Goal: Find specific page/section: Find specific page/section

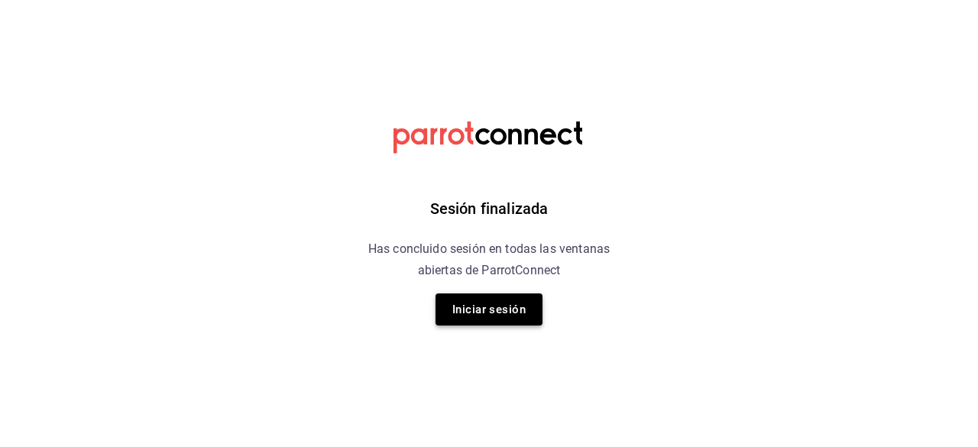
click at [513, 318] on button "Iniciar sesión" at bounding box center [489, 309] width 107 height 32
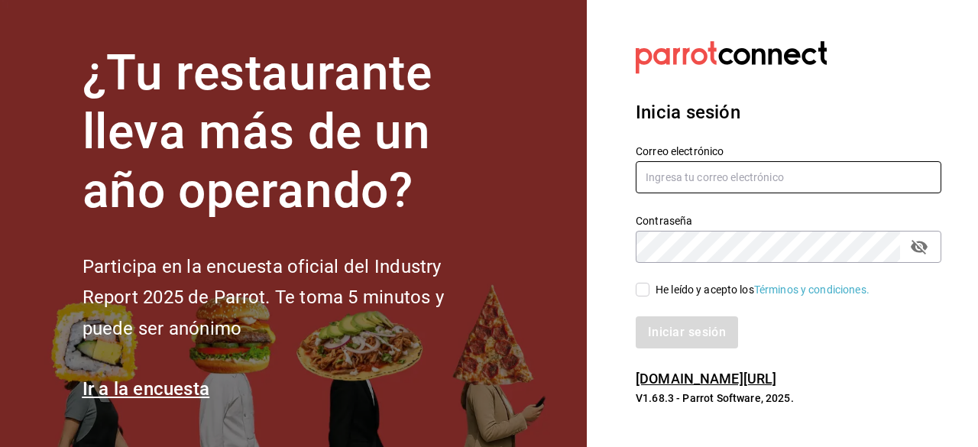
type input "[EMAIL_ADDRESS][DOMAIN_NAME]"
click at [643, 290] on input "He leído y acepto los Términos y condiciones." at bounding box center [643, 290] width 14 height 14
checkbox input "true"
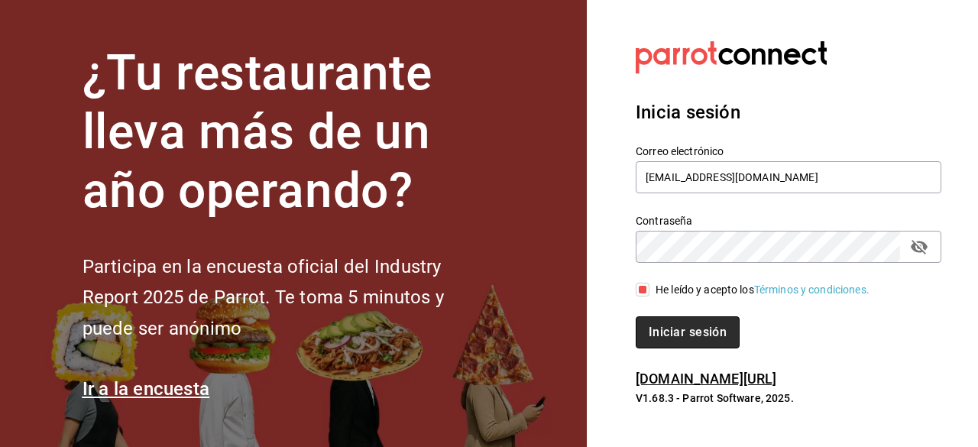
click at [668, 339] on button "Iniciar sesión" at bounding box center [688, 332] width 104 height 32
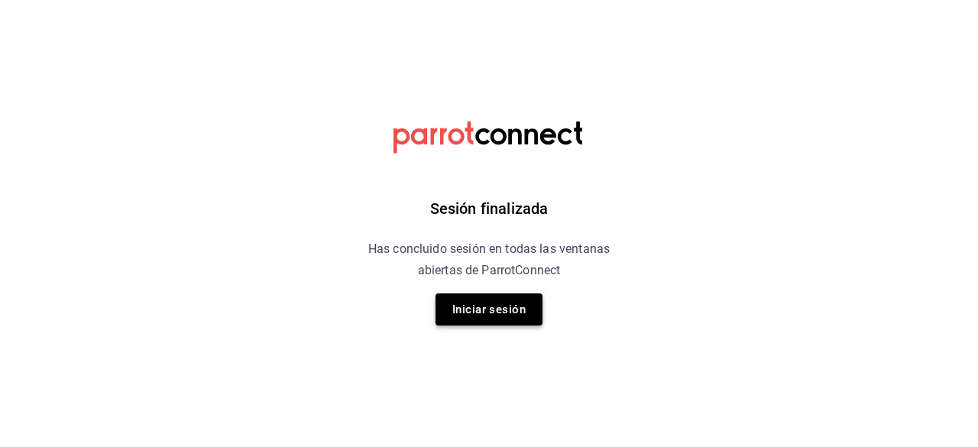
click at [489, 320] on button "Iniciar sesión" at bounding box center [489, 309] width 107 height 32
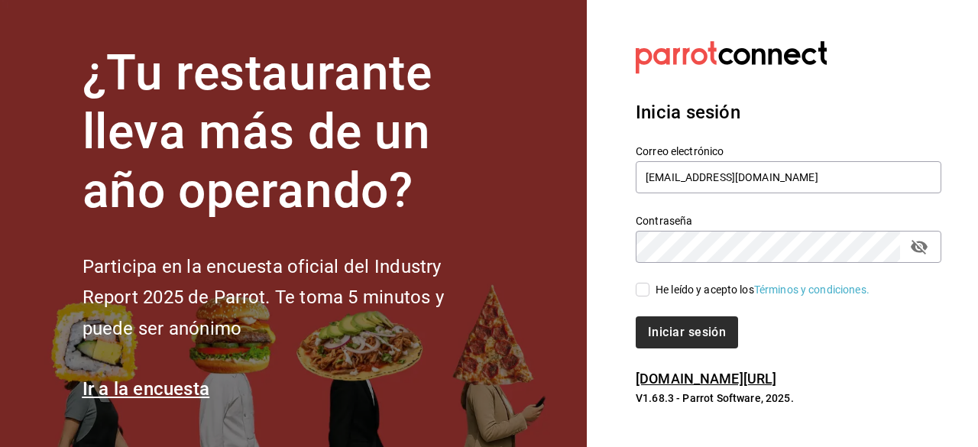
drag, startPoint x: 645, startPoint y: 287, endPoint x: 658, endPoint y: 335, distance: 50.6
click at [645, 287] on input "He leído y acepto los Términos y condiciones." at bounding box center [643, 290] width 14 height 14
checkbox input "true"
click at [665, 342] on button "Iniciar sesión" at bounding box center [688, 332] width 104 height 32
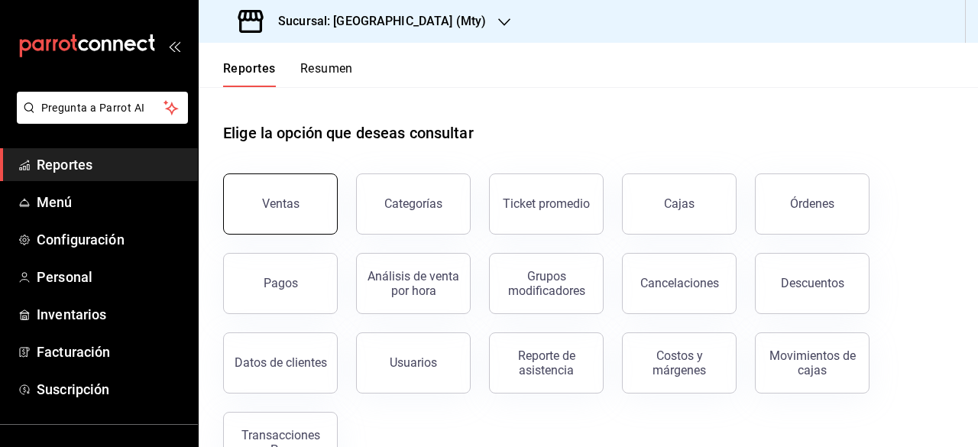
click at [310, 206] on button "Ventas" at bounding box center [280, 203] width 115 height 61
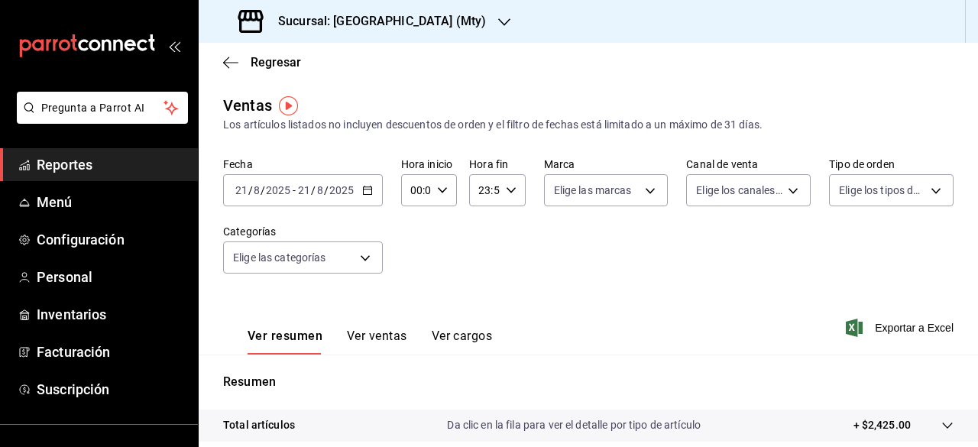
click at [371, 194] on div "2025-08-21 21 / 8 / 2025 - 2025-08-21 21 / 8 / 2025" at bounding box center [303, 190] width 160 height 32
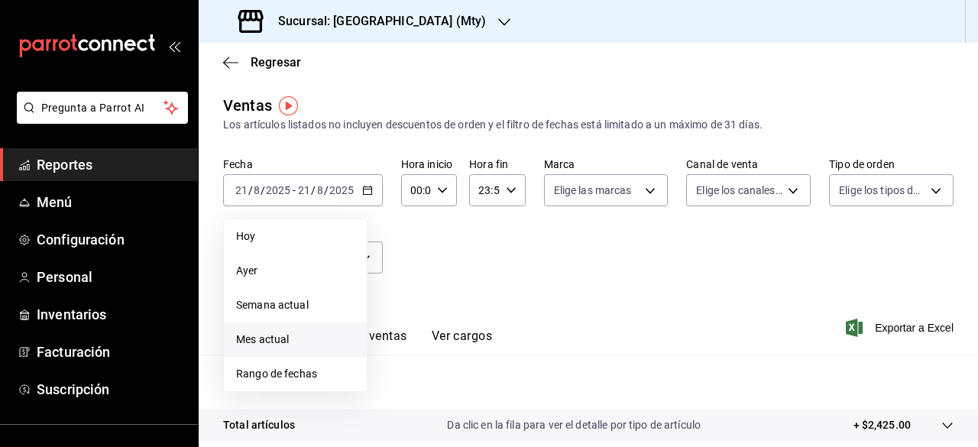
click at [275, 345] on span "Mes actual" at bounding box center [295, 340] width 118 height 16
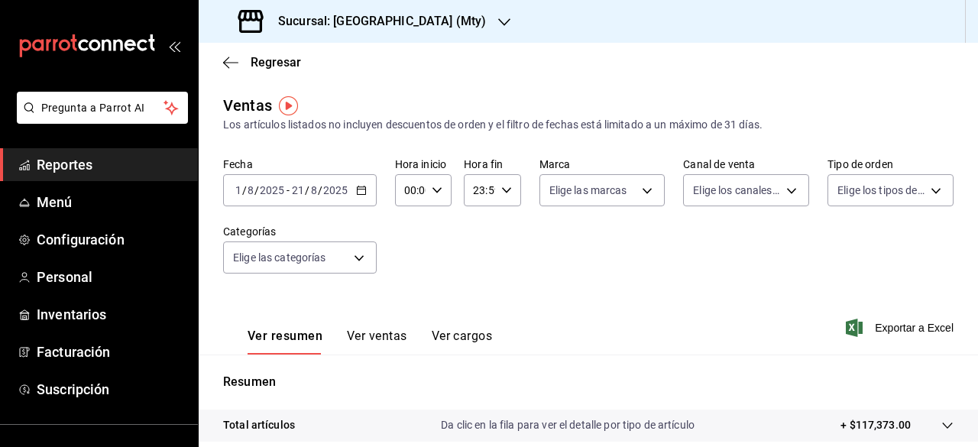
click at [361, 188] on icon "button" at bounding box center [361, 190] width 11 height 11
click at [362, 191] on icon "button" at bounding box center [361, 190] width 11 height 11
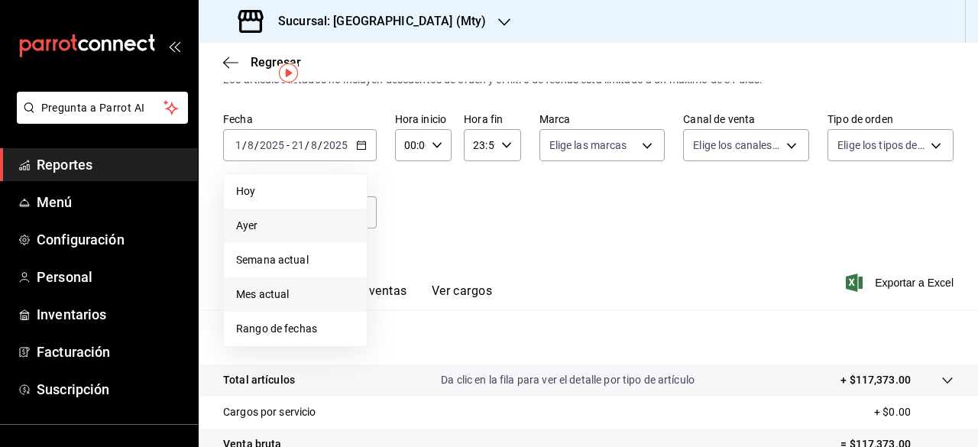
scroll to position [153, 0]
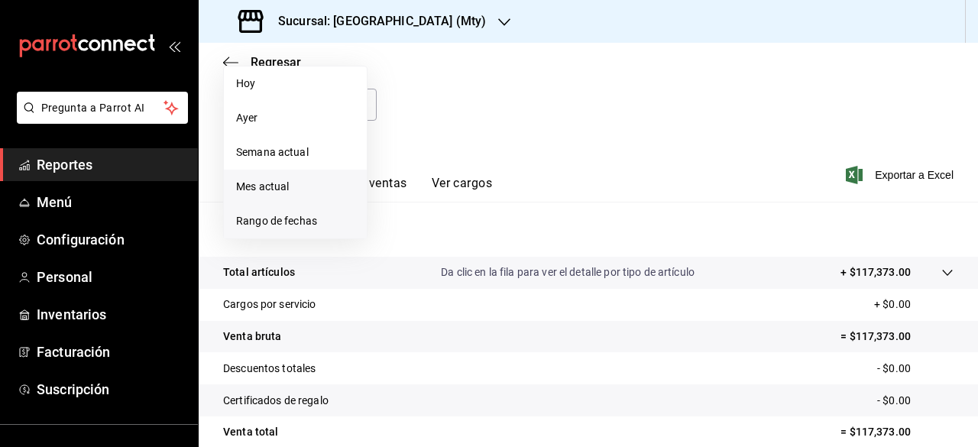
click at [272, 227] on span "Rango de fechas" at bounding box center [295, 221] width 118 height 16
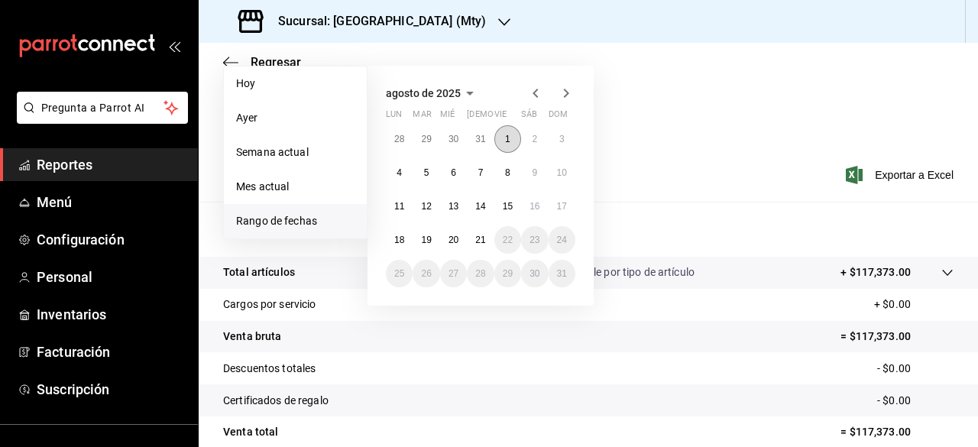
click at [502, 141] on button "1" at bounding box center [507, 139] width 27 height 28
click at [505, 206] on abbr "15" at bounding box center [508, 206] width 10 height 11
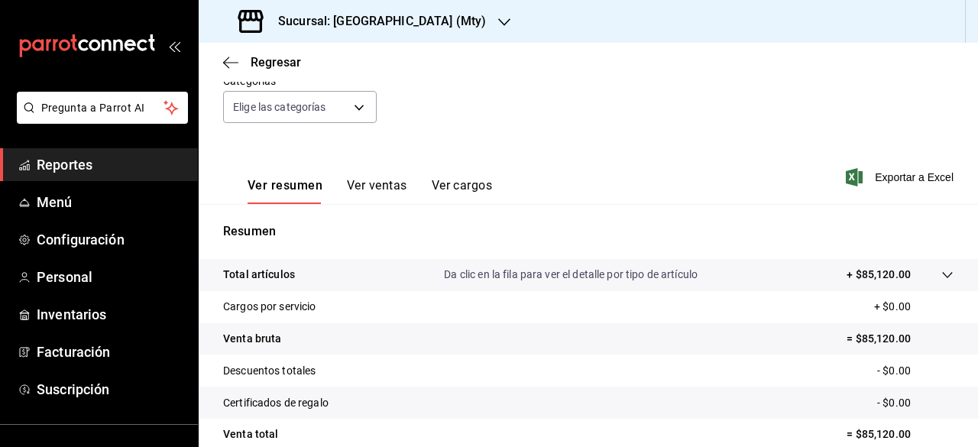
scroll to position [56, 0]
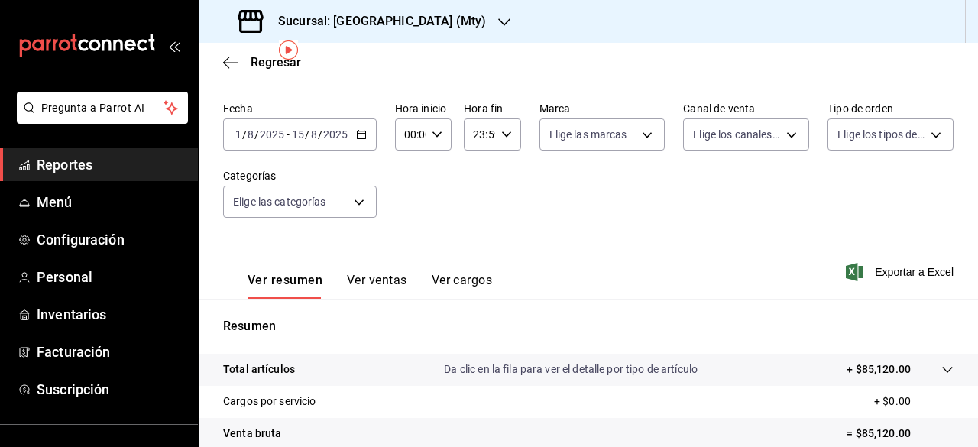
click at [498, 22] on icon "button" at bounding box center [504, 22] width 12 height 12
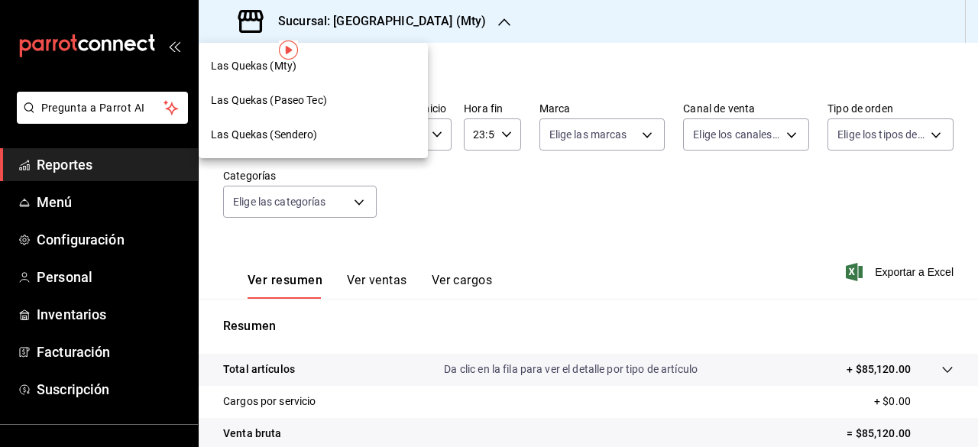
click at [293, 104] on span "Las Quekas (Paseo Tec)" at bounding box center [269, 100] width 116 height 16
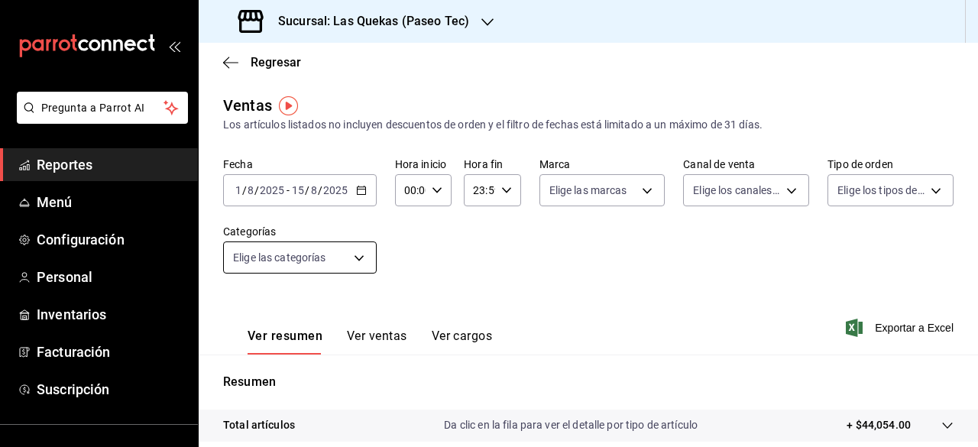
click at [342, 256] on body "Pregunta a Parrot AI Reportes Menú Configuración Personal Inventarios Facturaci…" at bounding box center [489, 223] width 978 height 447
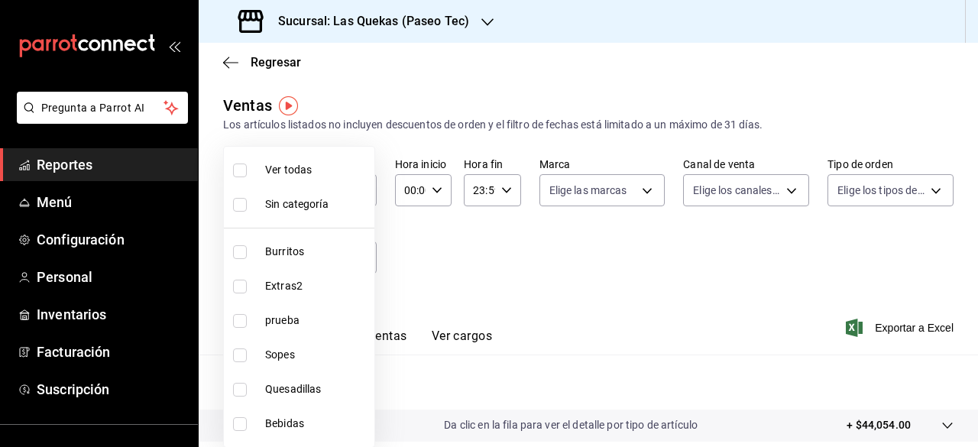
click at [419, 256] on div at bounding box center [489, 223] width 978 height 447
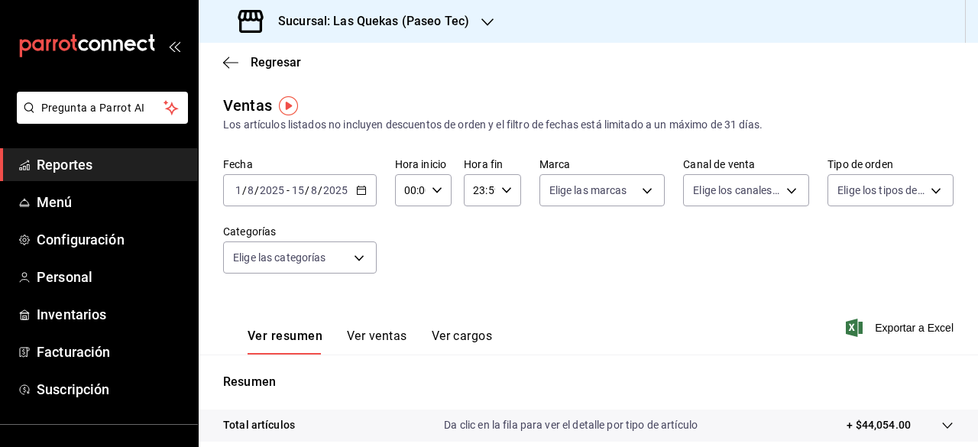
click at [351, 195] on div "2025-08-01 1 / 8 / 2025 - 2025-08-15 15 / 8 / 2025" at bounding box center [300, 190] width 154 height 32
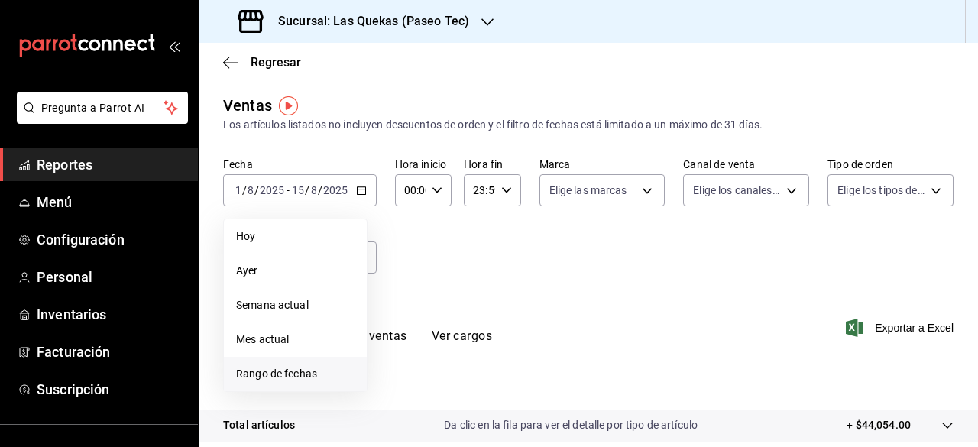
click at [303, 380] on span "Rango de fechas" at bounding box center [295, 374] width 118 height 16
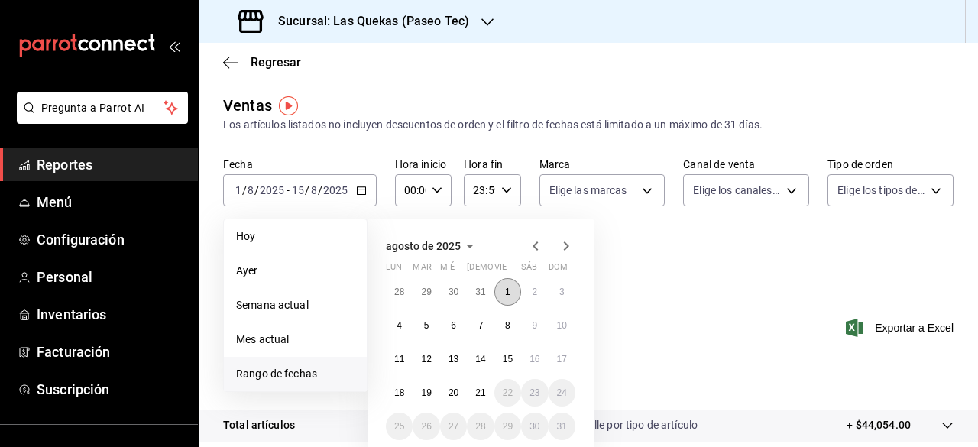
click at [513, 299] on button "1" at bounding box center [507, 292] width 27 height 28
drag, startPoint x: 509, startPoint y: 355, endPoint x: 526, endPoint y: 343, distance: 21.0
click at [509, 354] on abbr "15" at bounding box center [508, 359] width 10 height 11
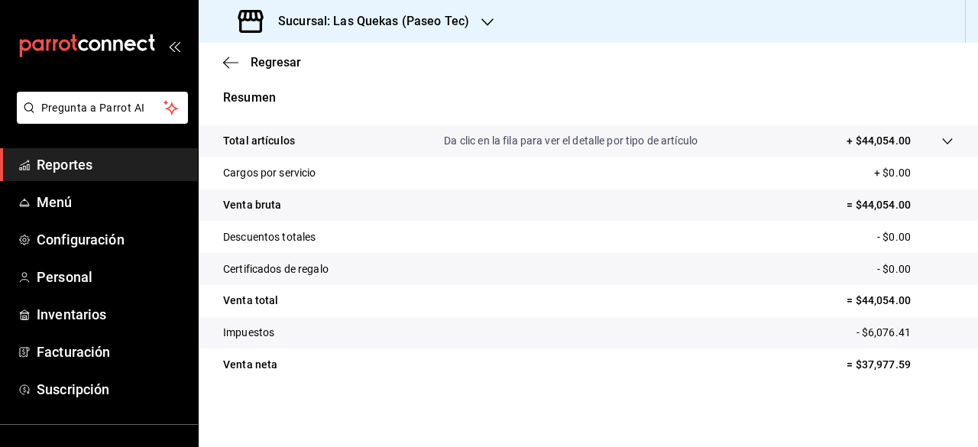
scroll to position [285, 0]
click at [228, 61] on icon "button" at bounding box center [230, 63] width 15 height 14
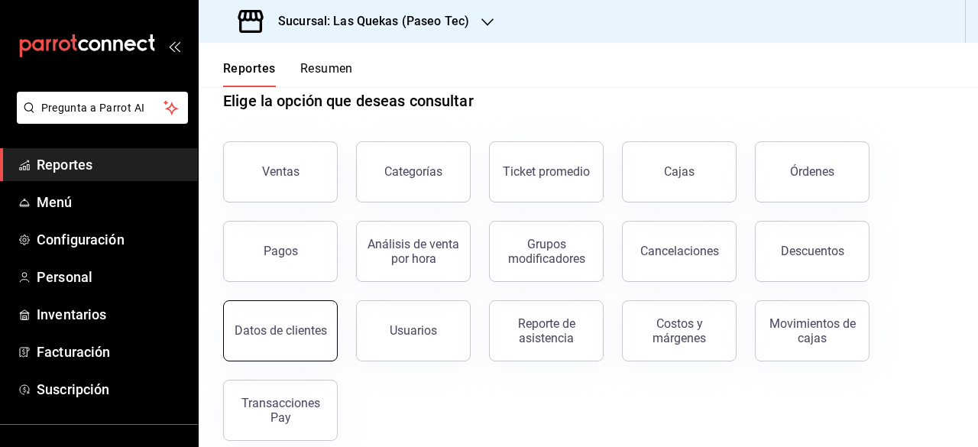
scroll to position [50, 0]
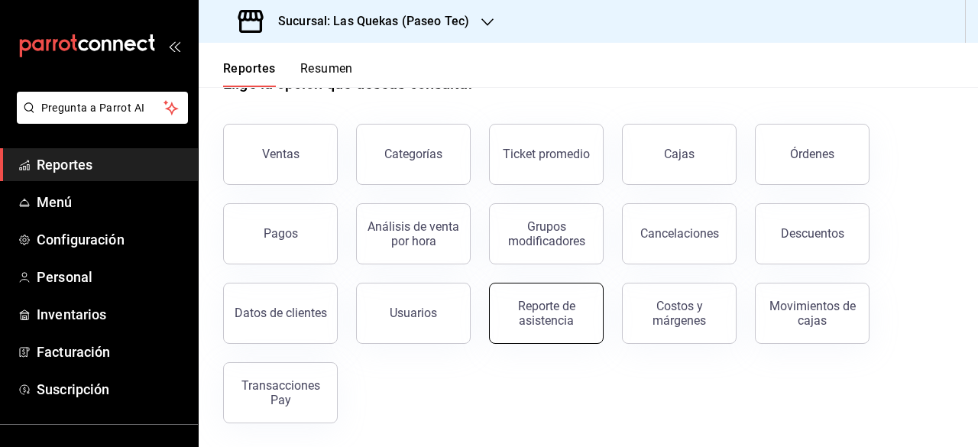
click at [526, 322] on div "Reporte de asistencia" at bounding box center [546, 313] width 95 height 29
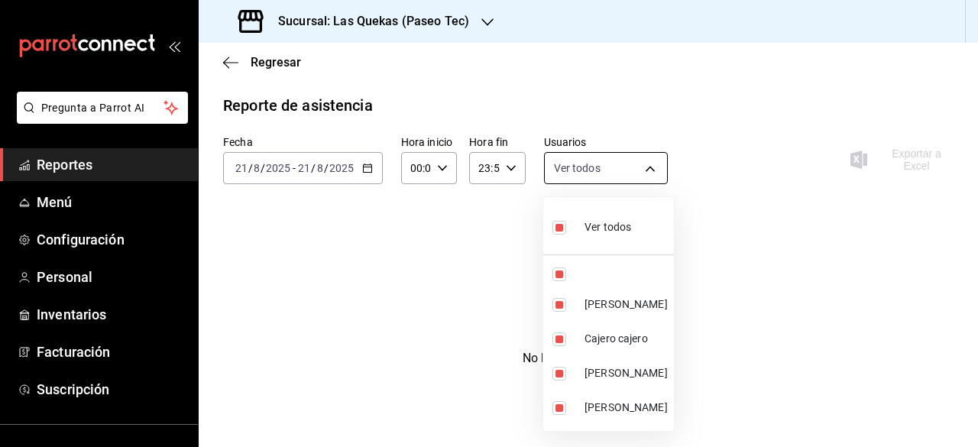
click at [633, 172] on body "Pregunta a Parrot AI Reportes Menú Configuración Personal Inventarios Facturaci…" at bounding box center [489, 223] width 978 height 447
click at [226, 66] on div at bounding box center [489, 223] width 978 height 447
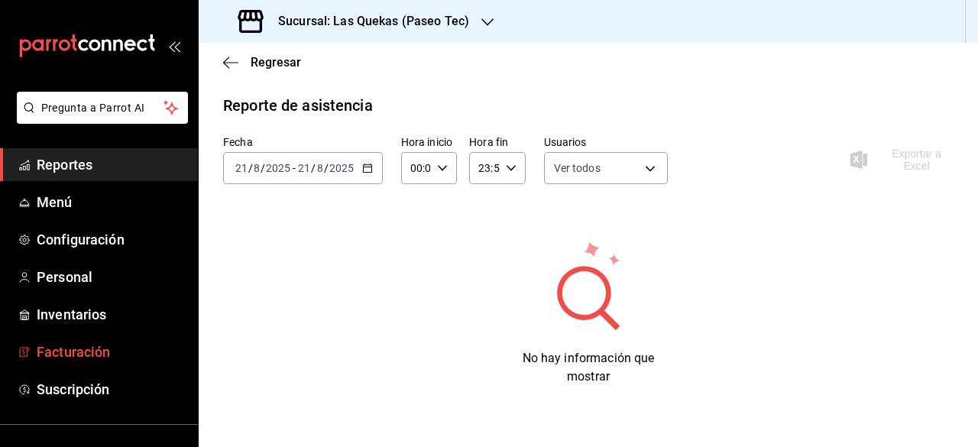
click at [93, 348] on span "Facturación" at bounding box center [111, 352] width 149 height 21
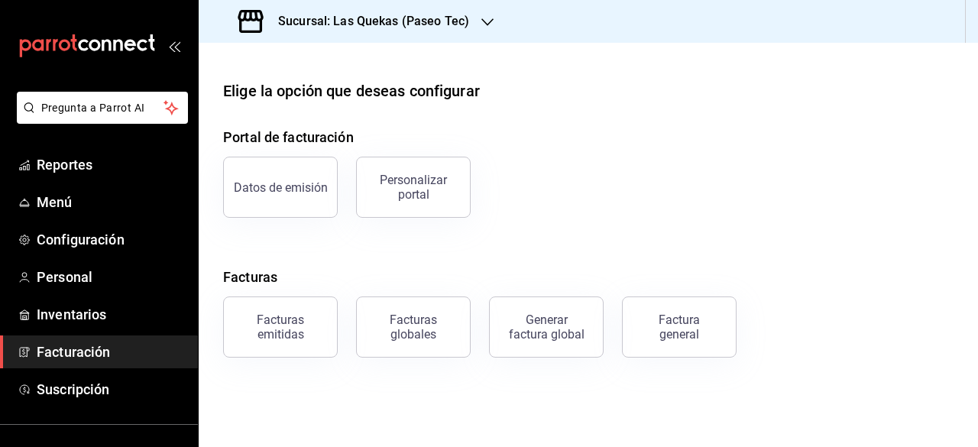
click at [487, 29] on div at bounding box center [487, 22] width 12 height 16
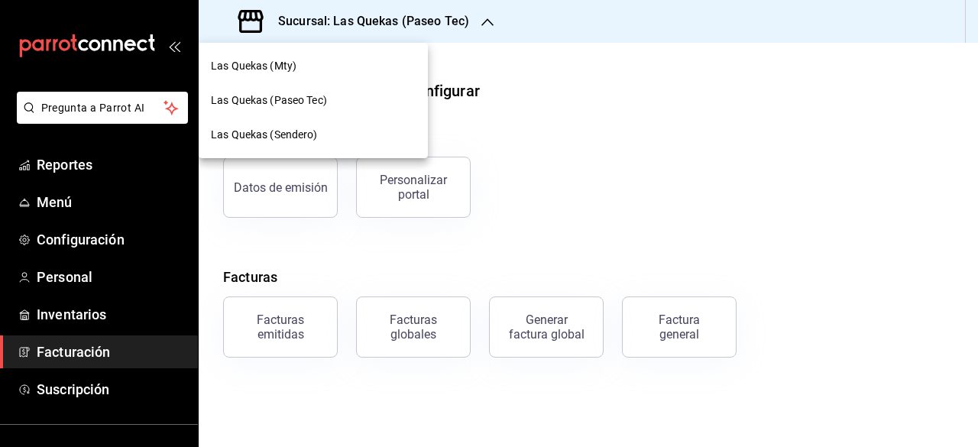
drag, startPoint x: 549, startPoint y: 81, endPoint x: 371, endPoint y: 70, distance: 178.4
click at [544, 81] on div at bounding box center [489, 223] width 978 height 447
